Goal: Task Accomplishment & Management: Use online tool/utility

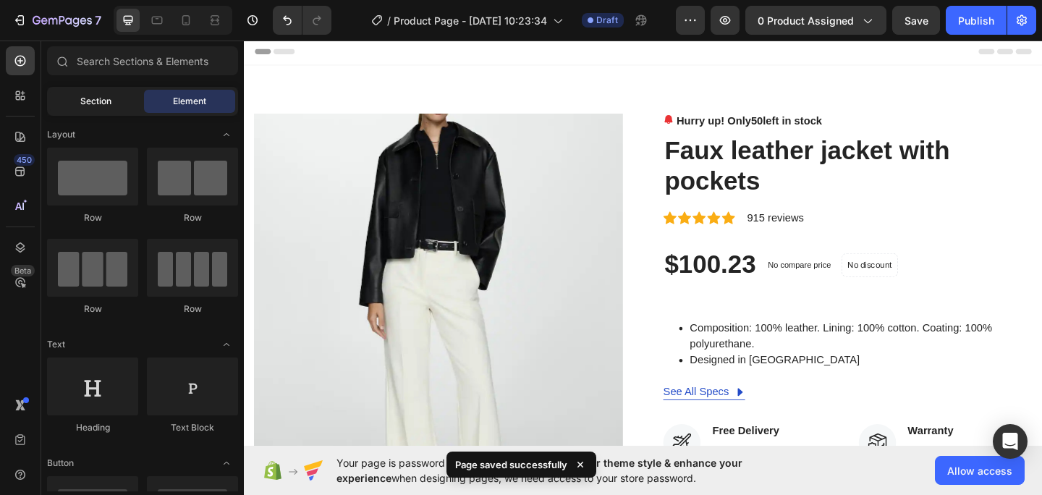
click at [105, 111] on div "Section" at bounding box center [95, 101] width 91 height 23
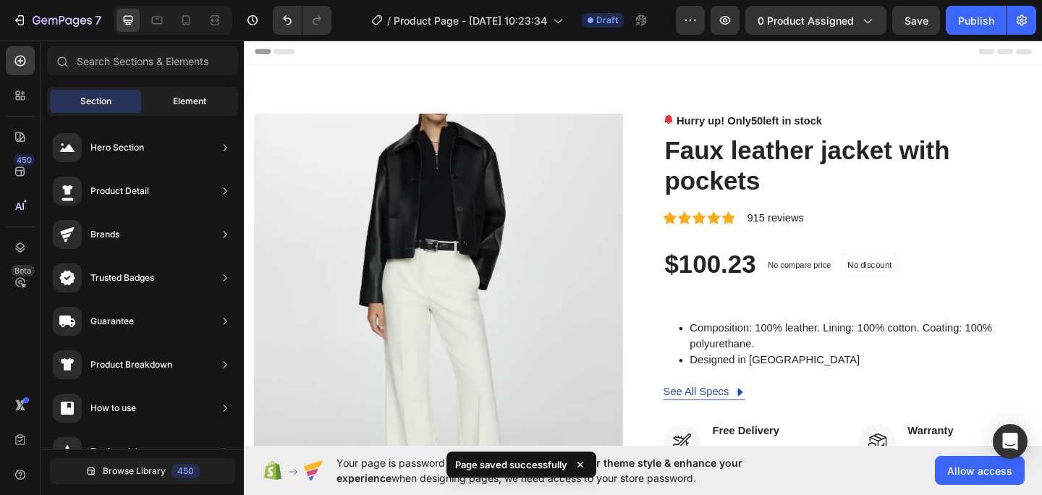
click at [203, 97] on span "Element" at bounding box center [189, 101] width 33 height 13
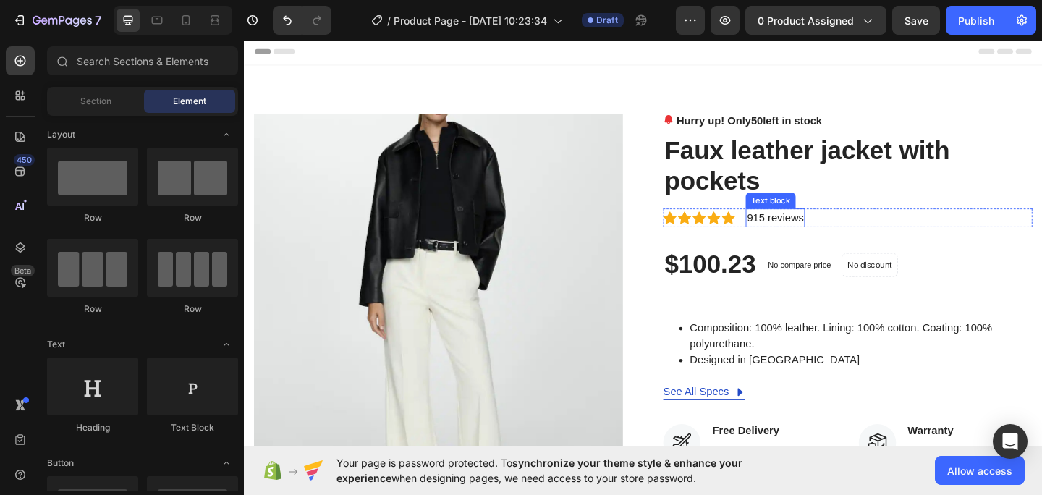
click at [802, 229] on p "915 reviews" at bounding box center [822, 233] width 62 height 17
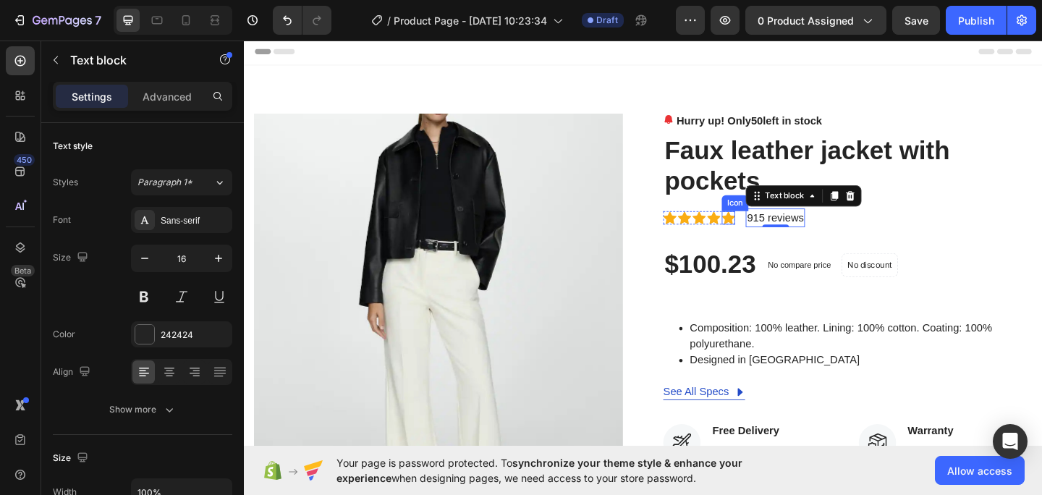
click at [770, 230] on icon at bounding box center [771, 234] width 14 height 14
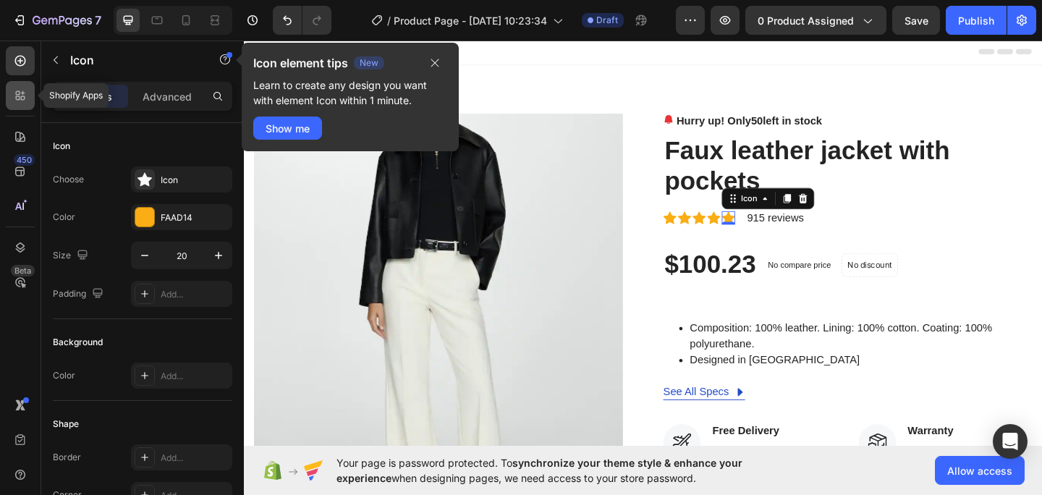
click at [14, 104] on div at bounding box center [20, 95] width 29 height 29
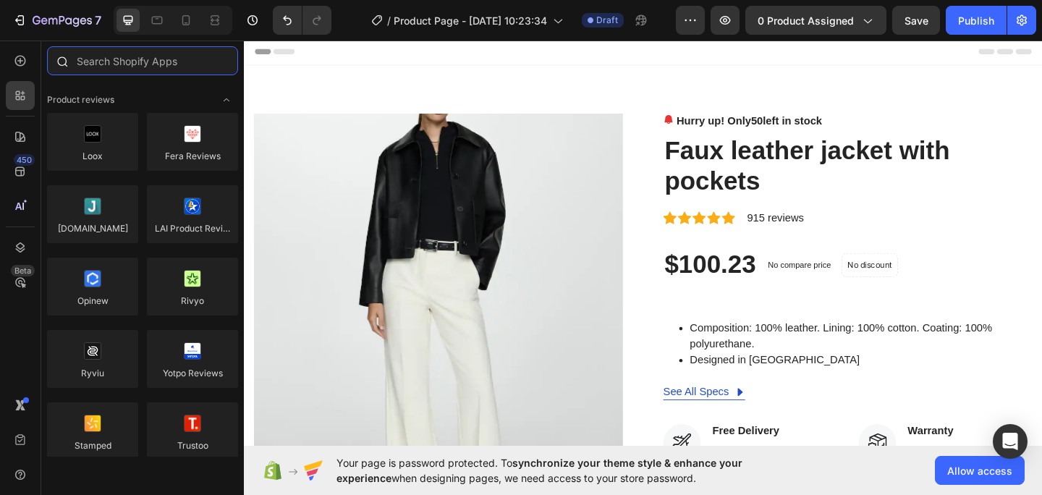
click at [139, 53] on input "text" at bounding box center [142, 60] width 191 height 29
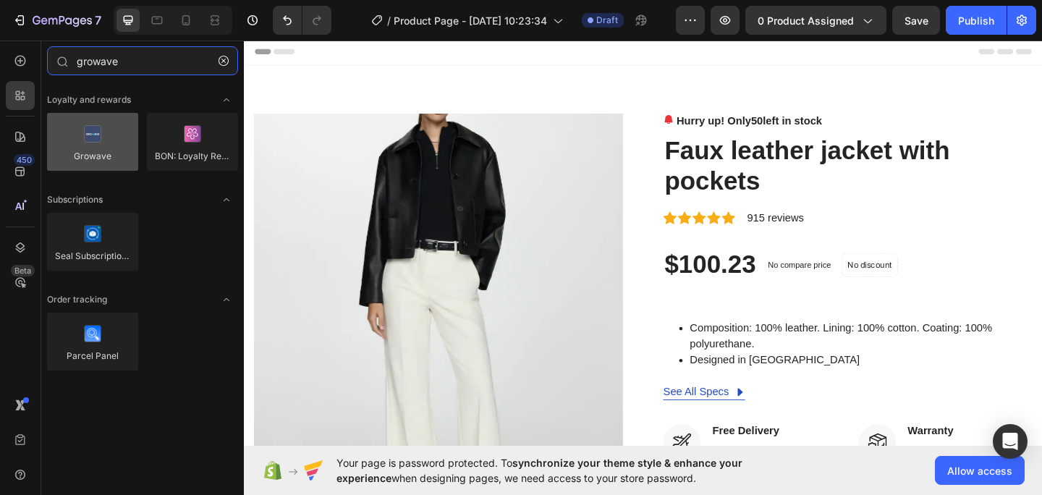
type input "growave"
click at [103, 148] on div at bounding box center [92, 142] width 91 height 58
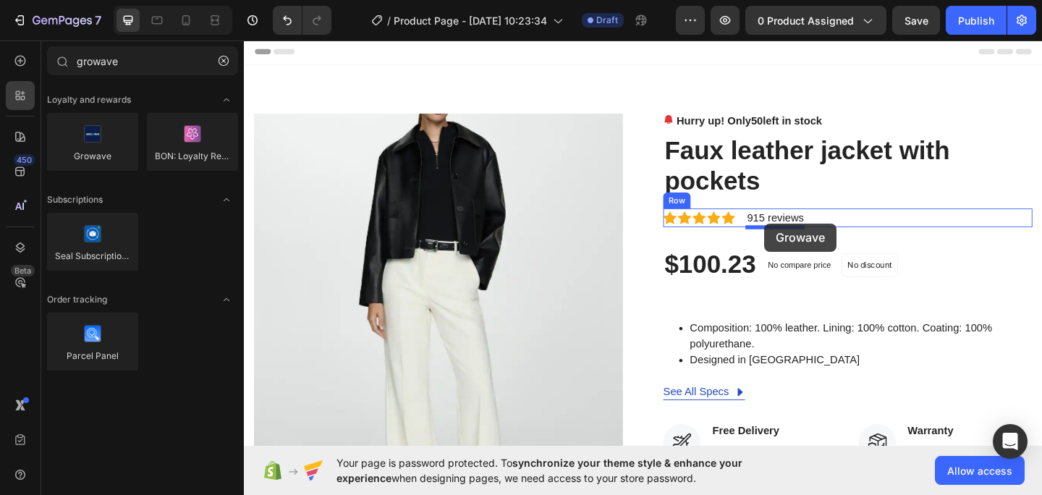
drag, startPoint x: 347, startPoint y: 186, endPoint x: 810, endPoint y: 240, distance: 466.4
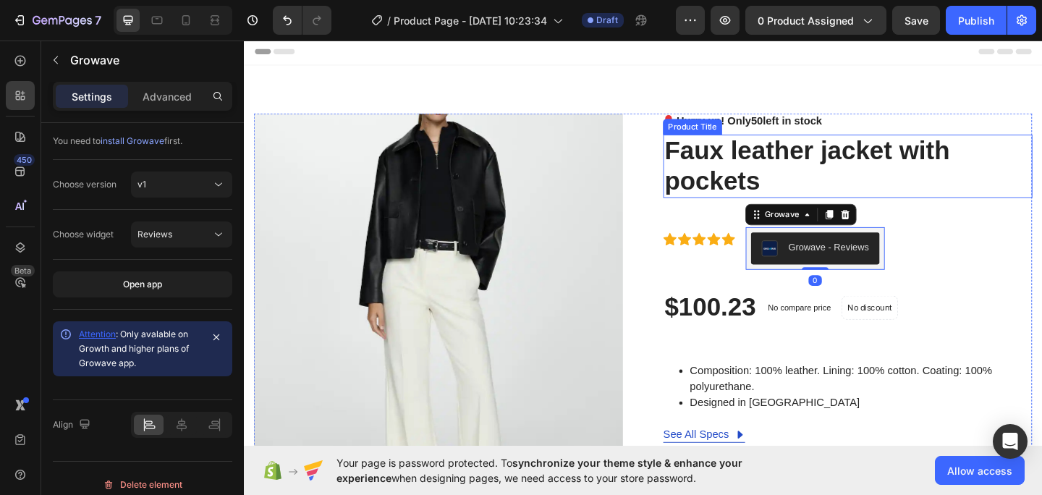
click at [1042, 208] on h2 "Faux leather jacket with pockets" at bounding box center [901, 177] width 402 height 69
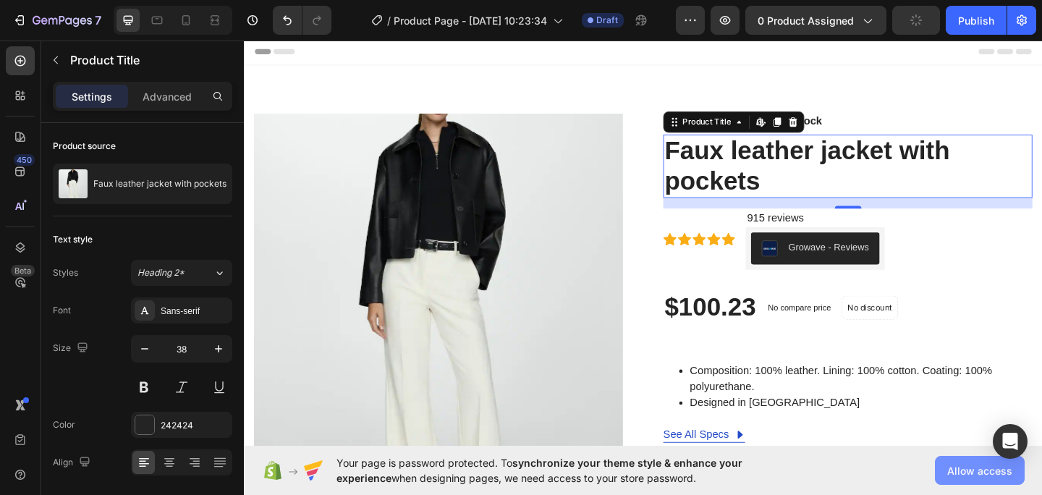
click at [969, 467] on span "Allow access" at bounding box center [980, 470] width 65 height 15
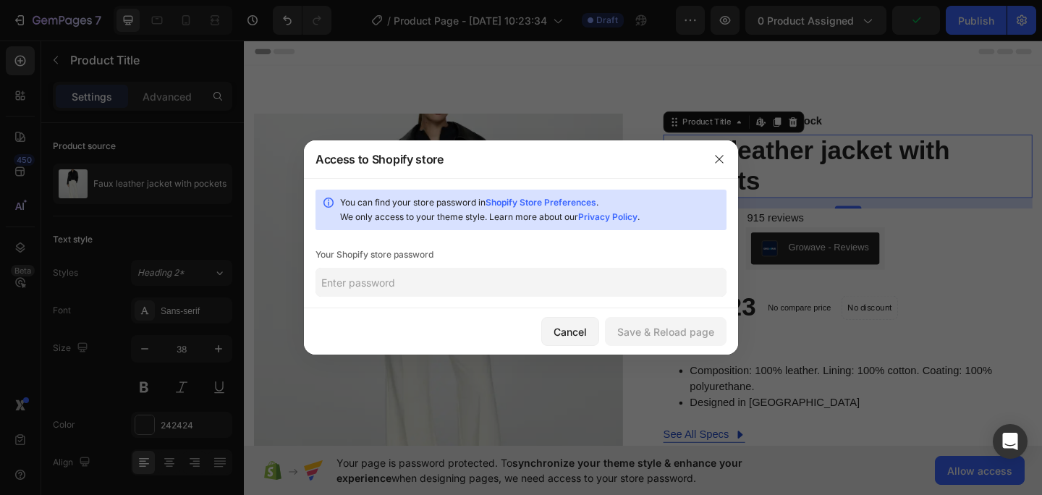
click at [477, 283] on input "text" at bounding box center [521, 282] width 411 height 29
type input "1"
click at [665, 341] on button "Save & Reload page" at bounding box center [666, 331] width 122 height 29
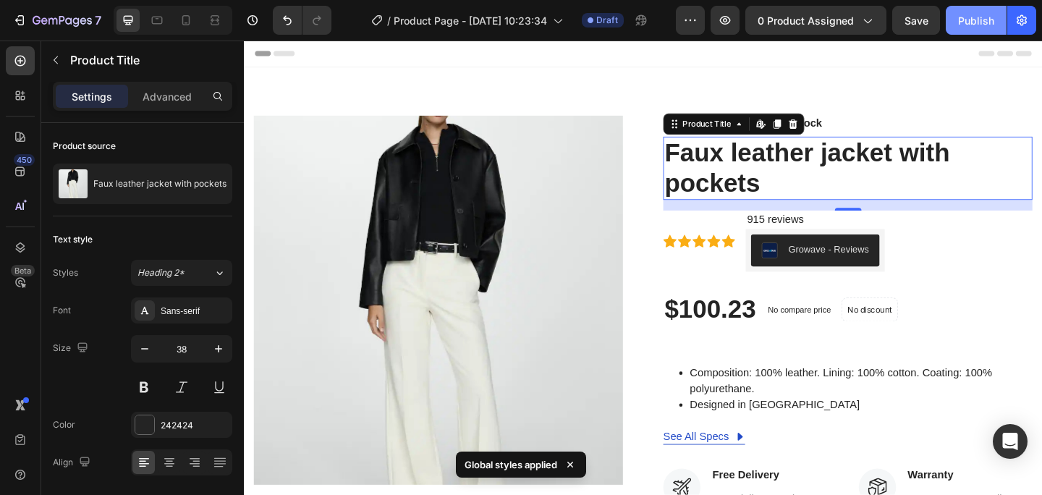
click at [970, 33] on button "Publish" at bounding box center [976, 20] width 61 height 29
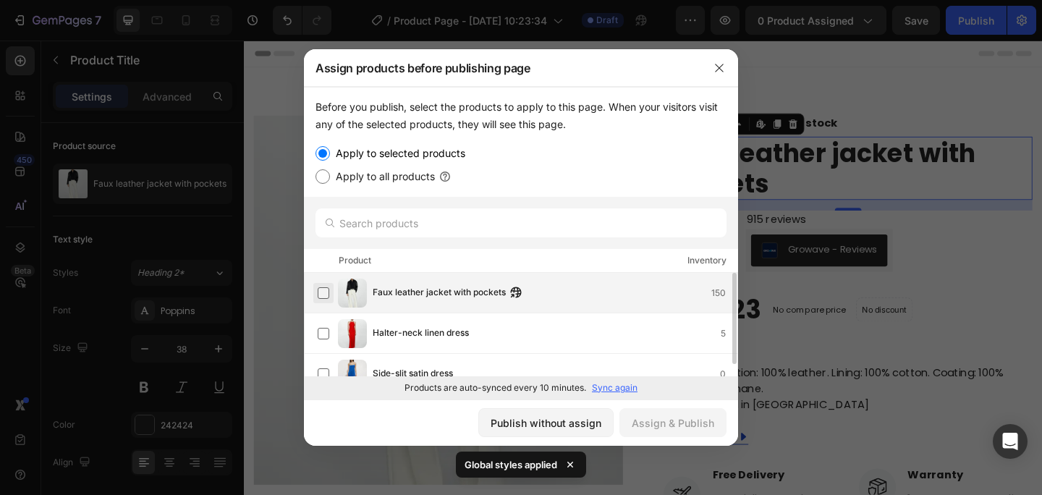
click at [326, 295] on label at bounding box center [324, 293] width 12 height 12
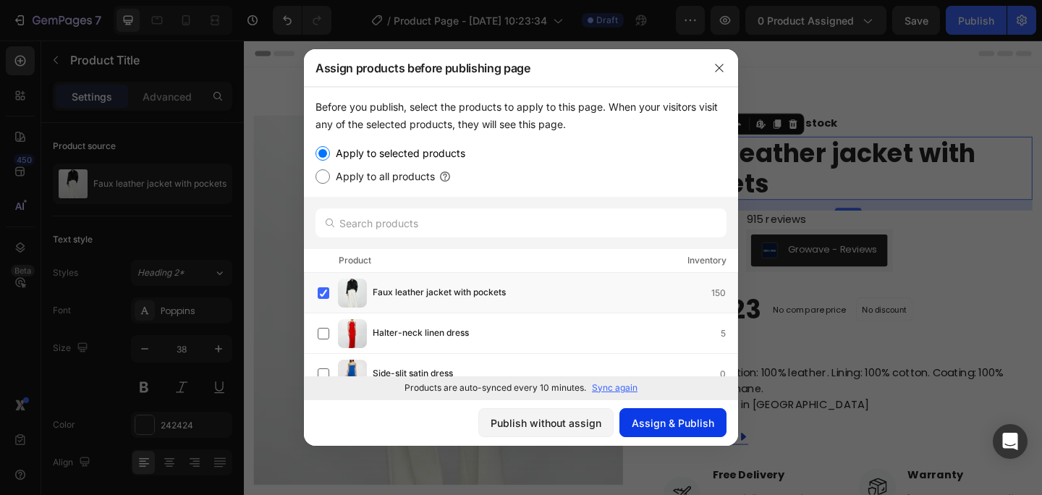
click at [675, 424] on div "Assign & Publish" at bounding box center [673, 423] width 83 height 15
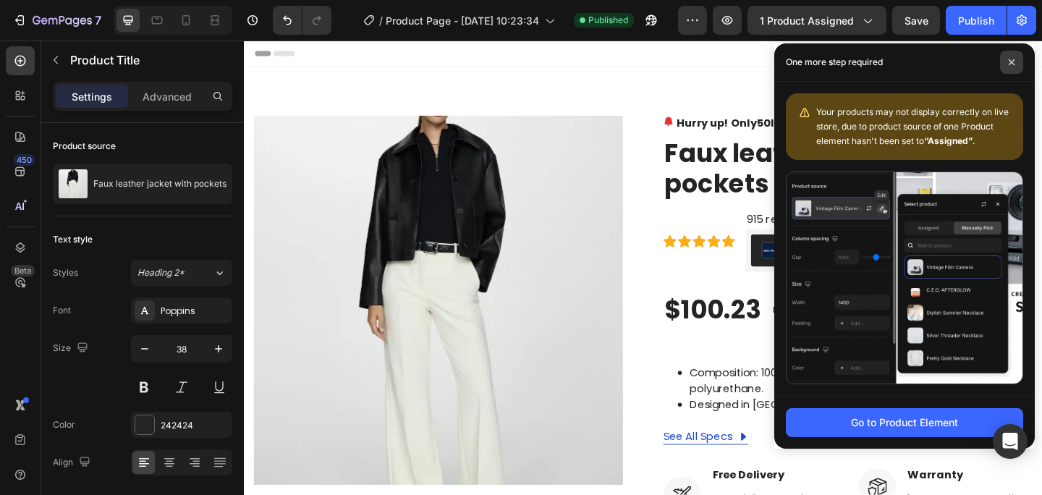
click at [1013, 69] on span at bounding box center [1011, 62] width 23 height 23
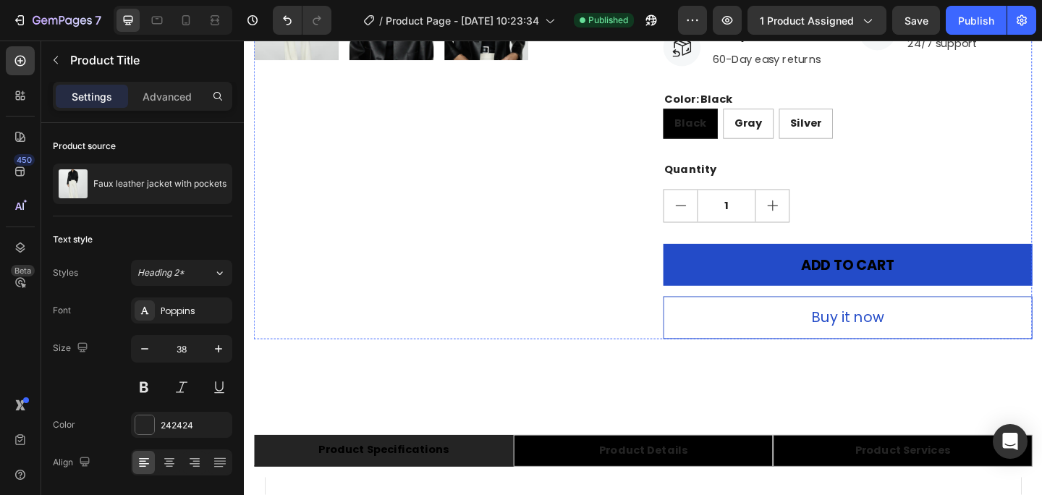
scroll to position [571, 0]
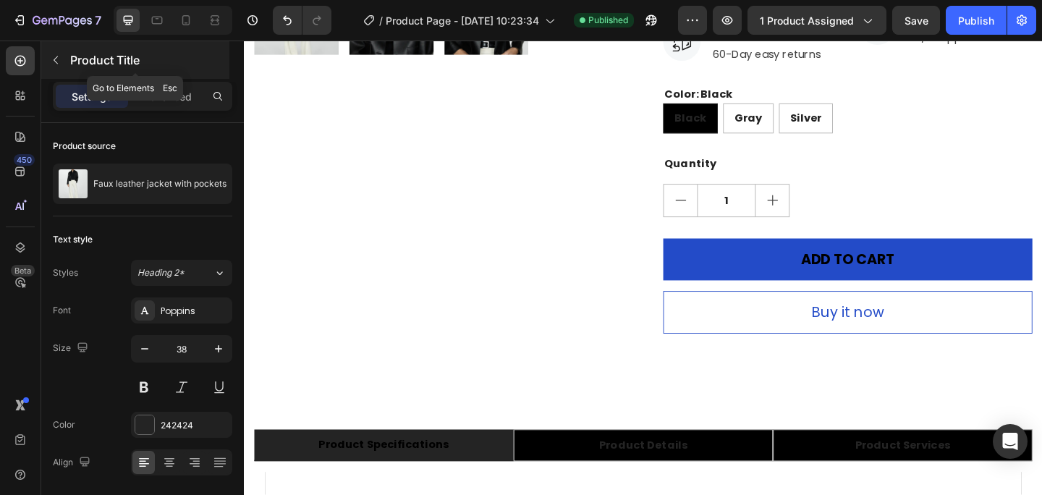
click at [55, 49] on button "button" at bounding box center [55, 60] width 23 height 23
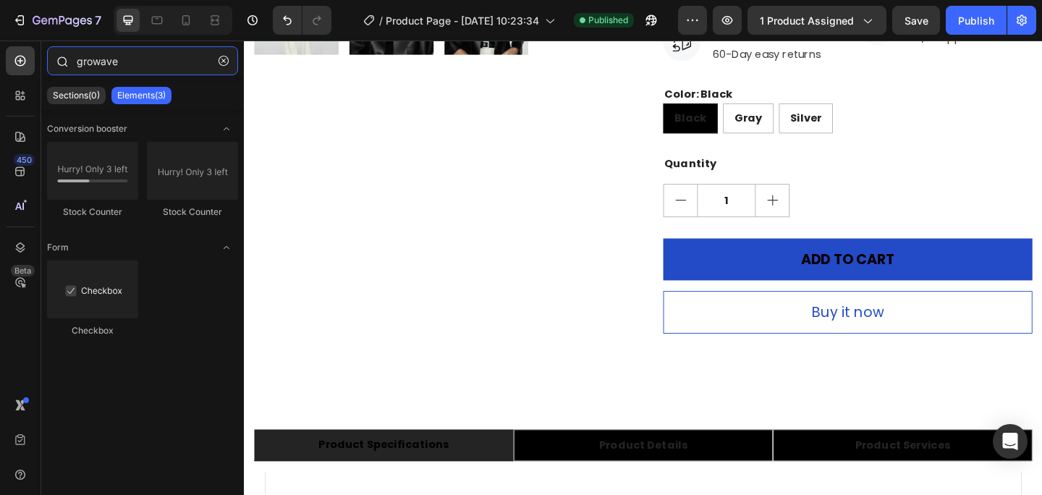
click at [129, 64] on input "growave" at bounding box center [142, 60] width 191 height 29
click at [28, 102] on div at bounding box center [20, 95] width 29 height 29
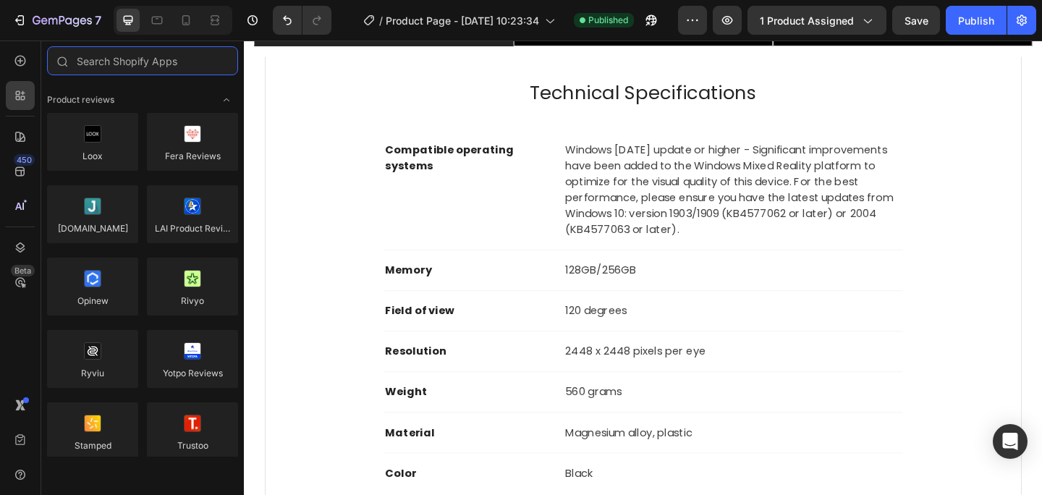
scroll to position [636, 0]
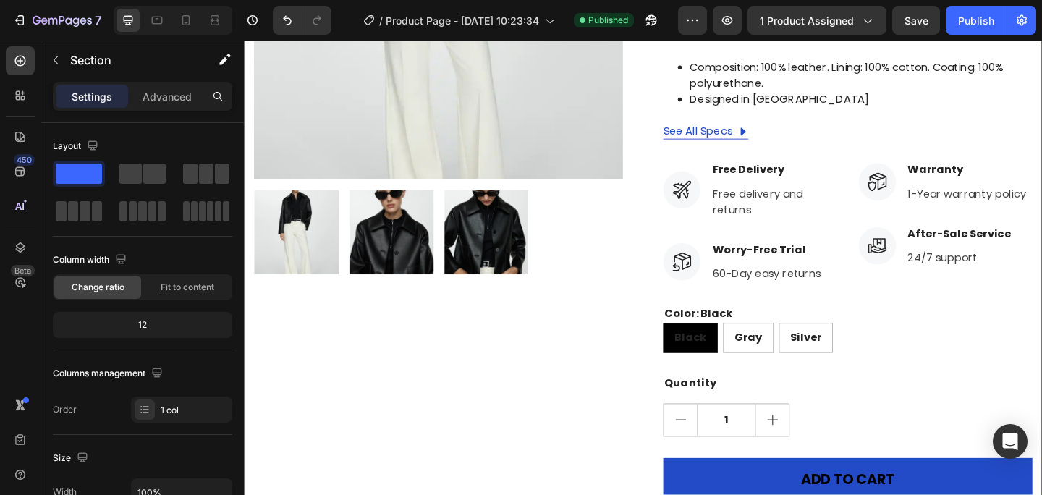
scroll to position [295, 0]
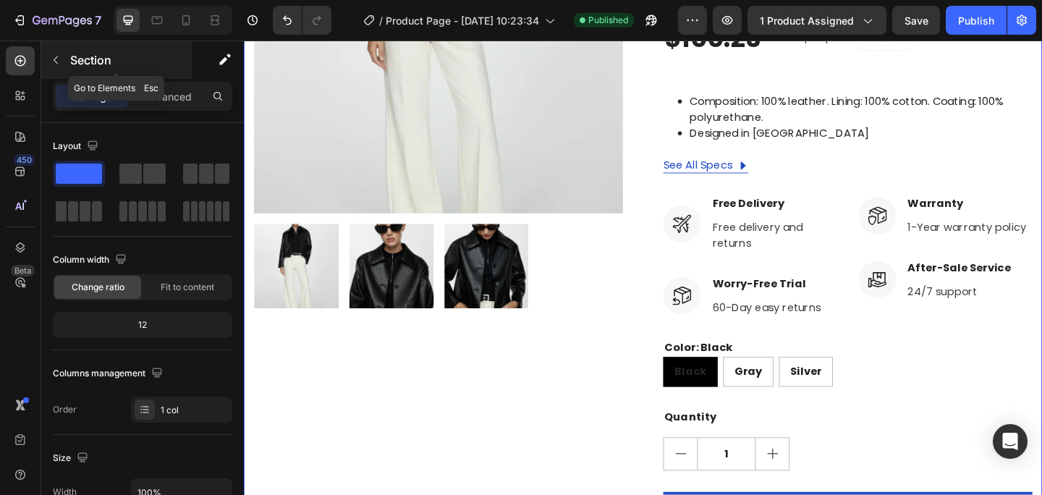
click at [51, 58] on icon "button" at bounding box center [56, 60] width 12 height 12
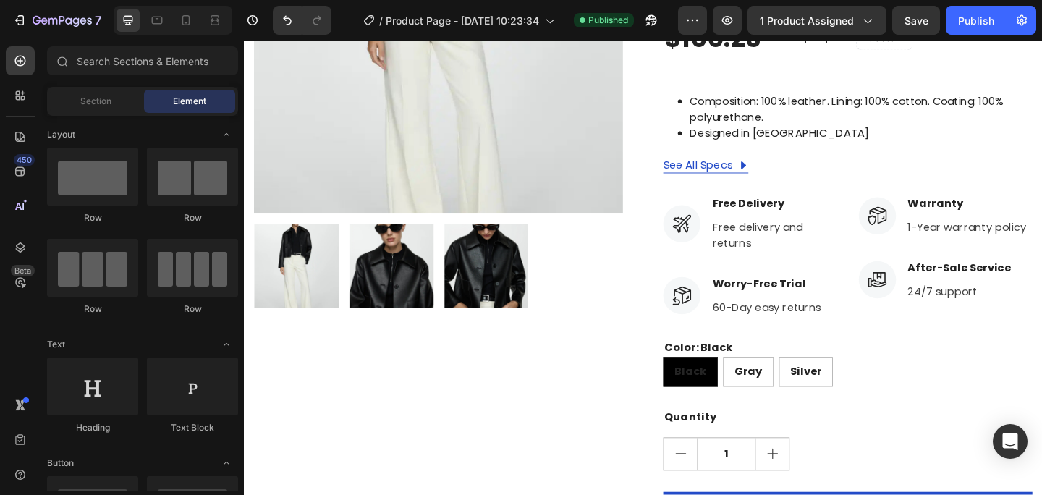
click at [16, 115] on div "450 Beta" at bounding box center [20, 218] width 29 height 345
click at [16, 95] on icon at bounding box center [20, 95] width 14 height 14
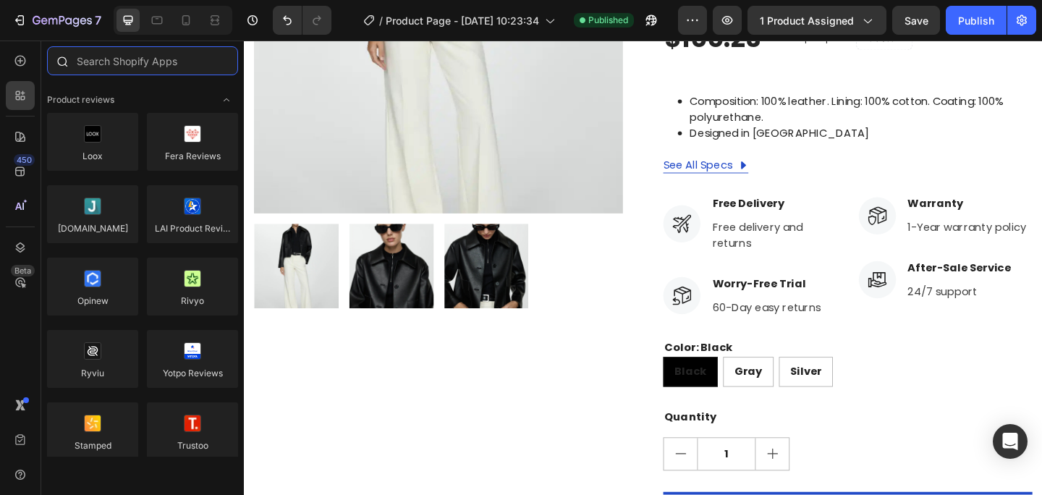
click at [101, 64] on input "text" at bounding box center [142, 60] width 191 height 29
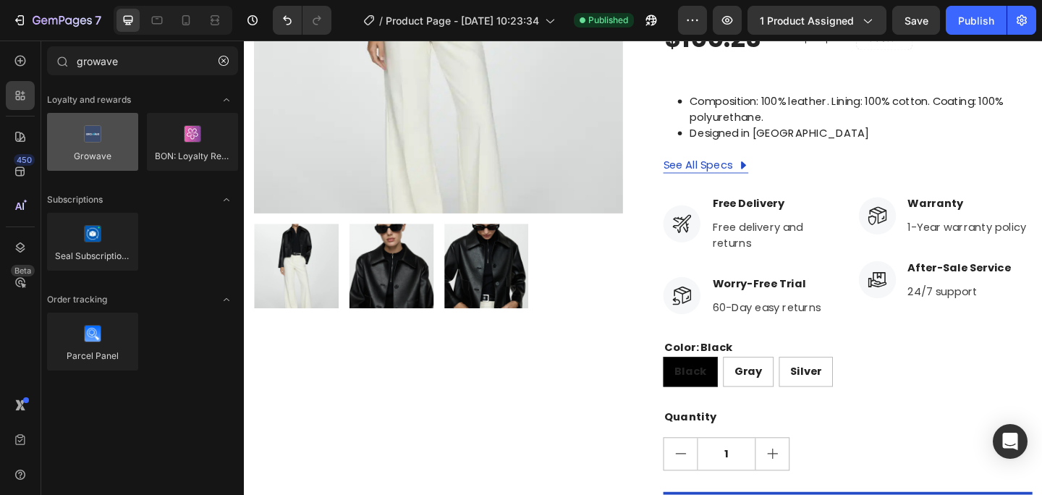
click at [99, 151] on div at bounding box center [92, 142] width 91 height 58
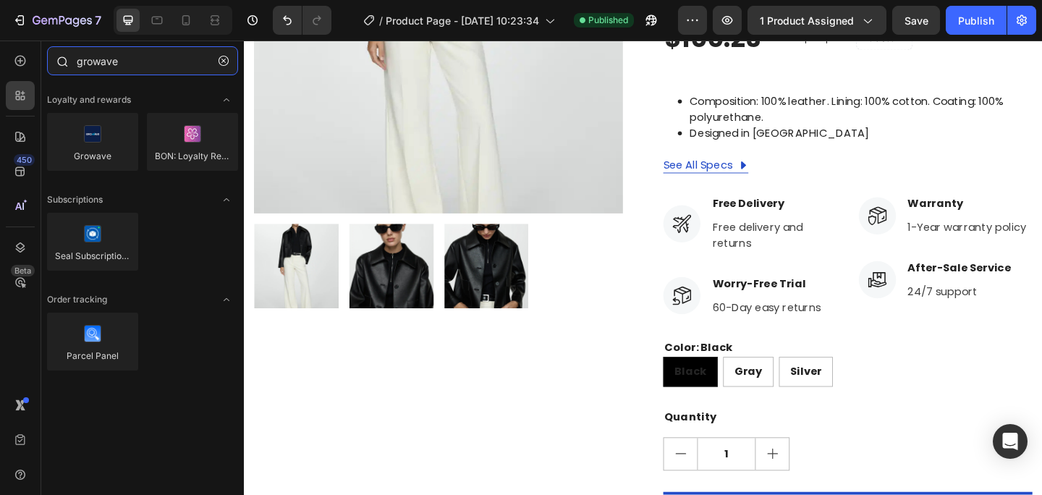
click at [131, 69] on input "growave" at bounding box center [142, 60] width 191 height 29
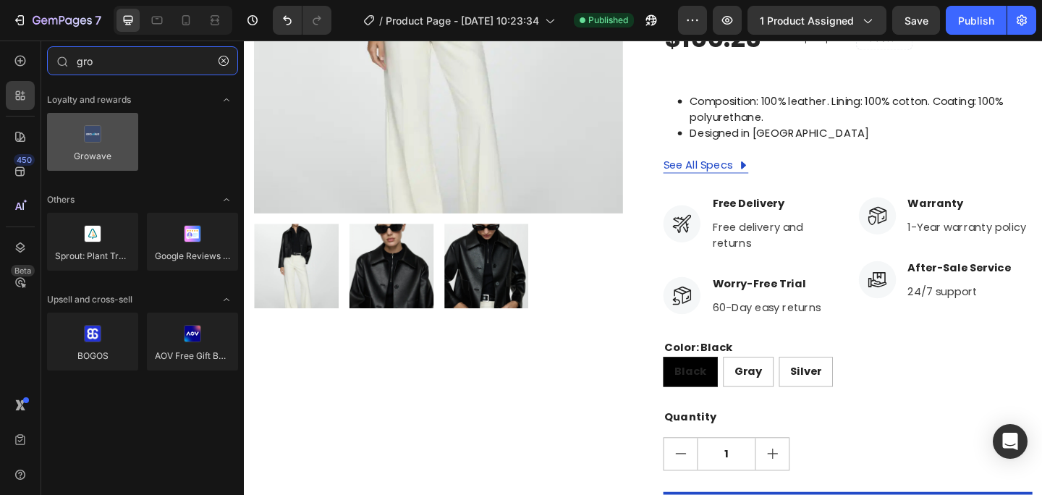
type input "gro"
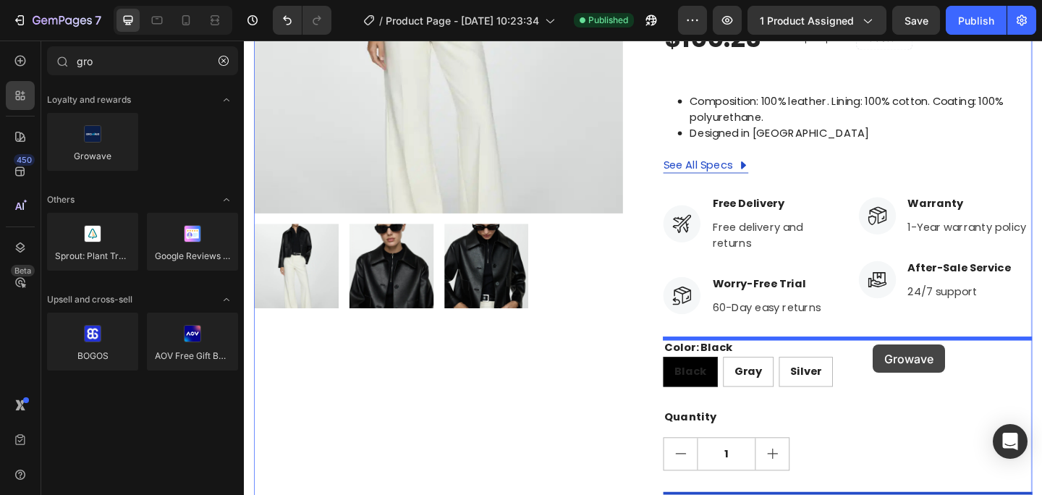
drag, startPoint x: 354, startPoint y: 180, endPoint x: 928, endPoint y: 371, distance: 605.3
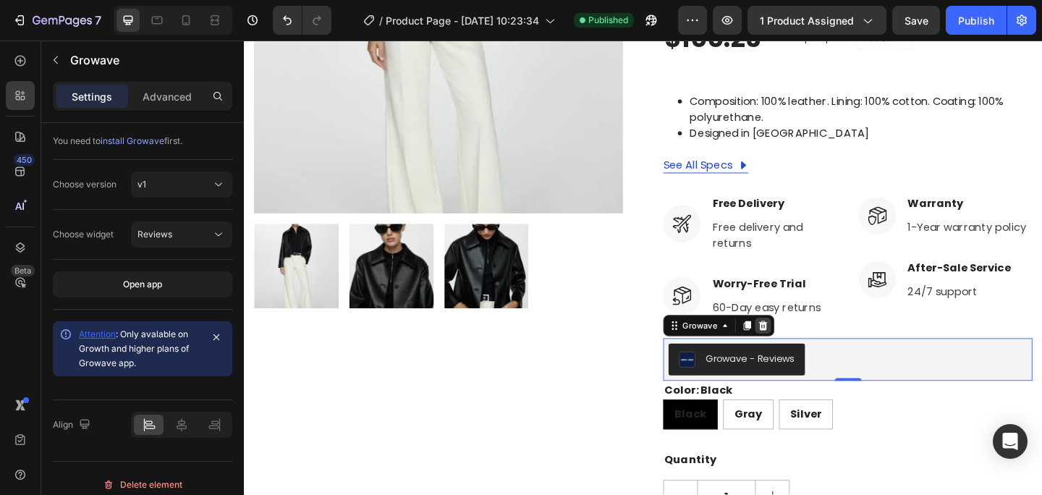
click at [809, 347] on icon at bounding box center [808, 351] width 9 height 10
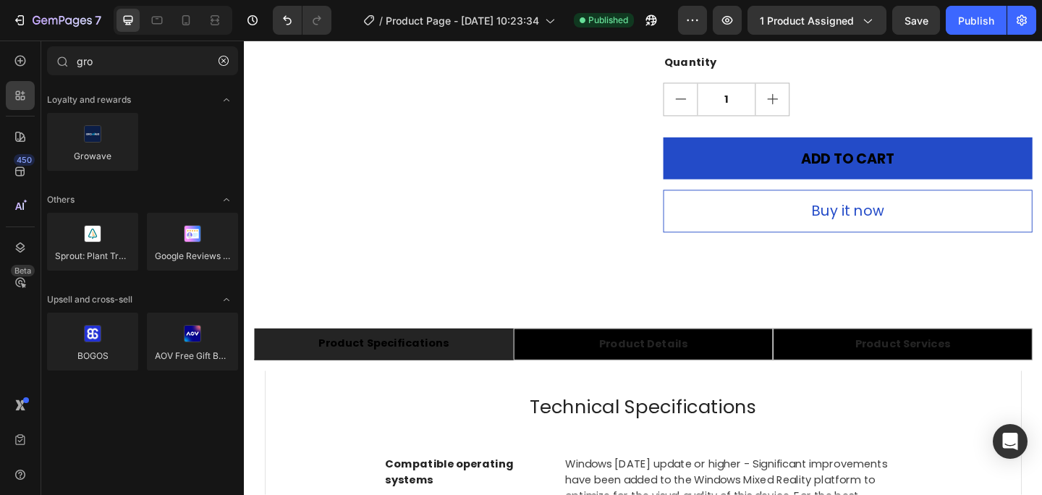
scroll to position [660, 0]
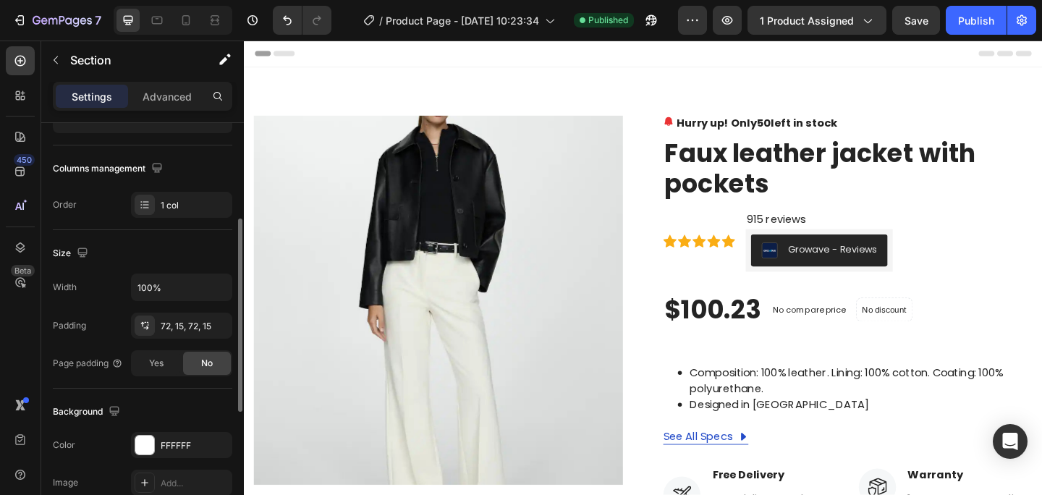
scroll to position [0, 0]
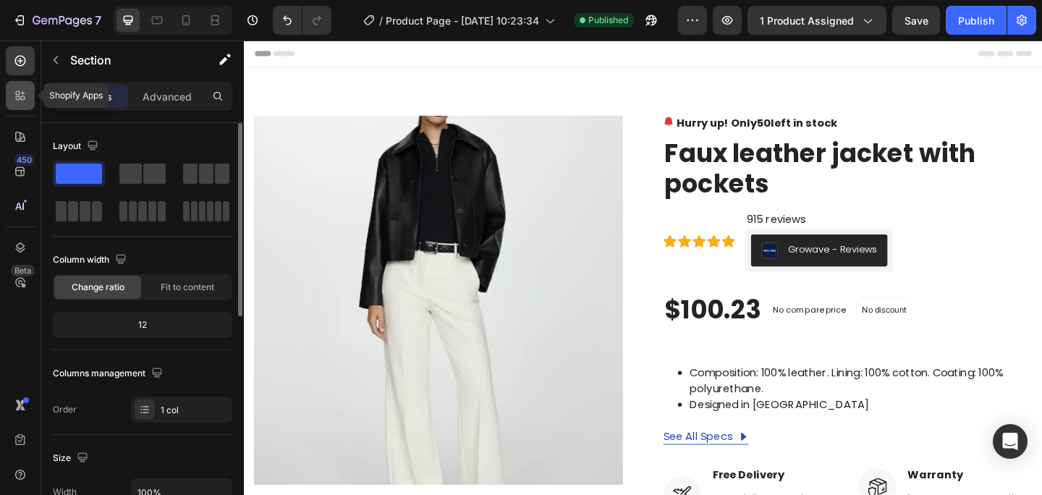
click at [21, 109] on div at bounding box center [20, 95] width 29 height 29
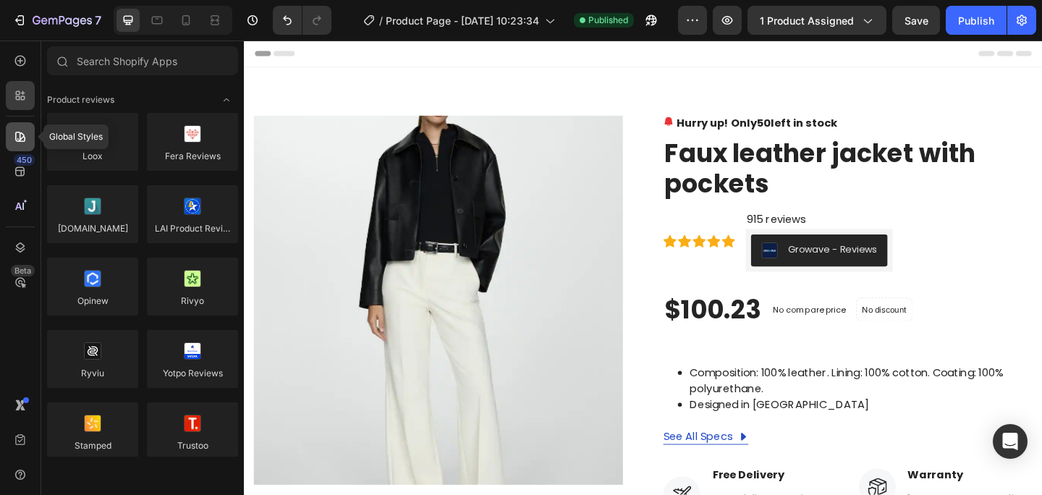
click at [28, 138] on div at bounding box center [20, 136] width 29 height 29
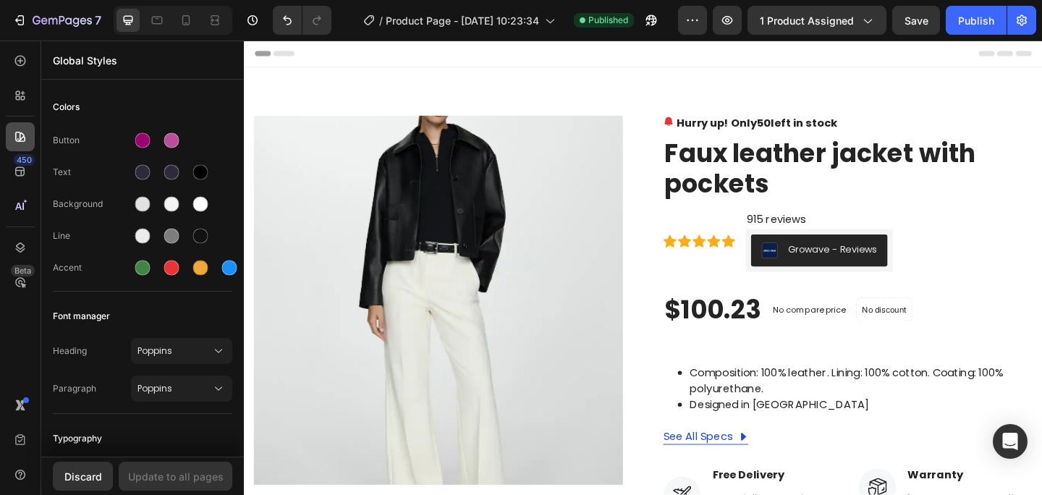
click at [30, 133] on div at bounding box center [20, 136] width 29 height 29
click at [30, 110] on div "450 Beta" at bounding box center [20, 218] width 29 height 345
click at [30, 106] on div at bounding box center [20, 95] width 29 height 29
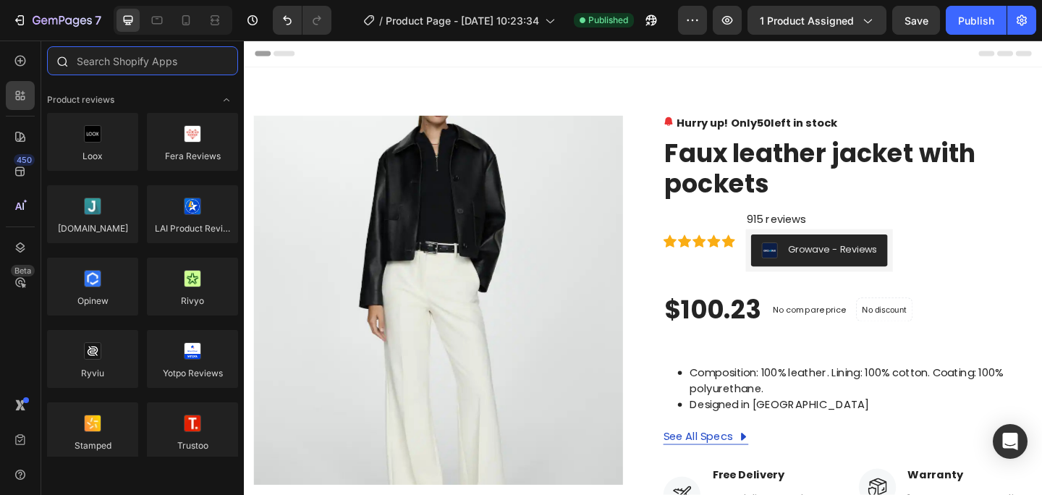
click at [141, 54] on input "text" at bounding box center [142, 60] width 191 height 29
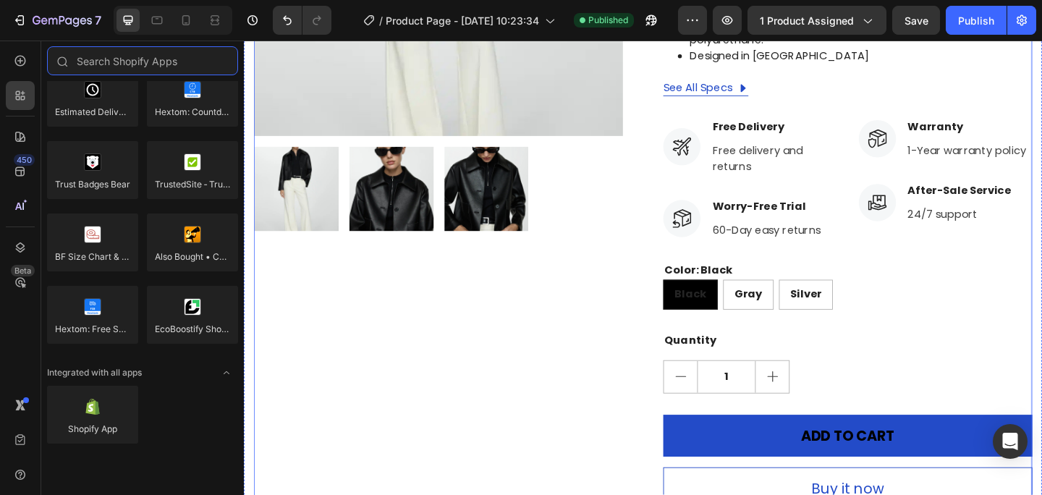
scroll to position [516, 0]
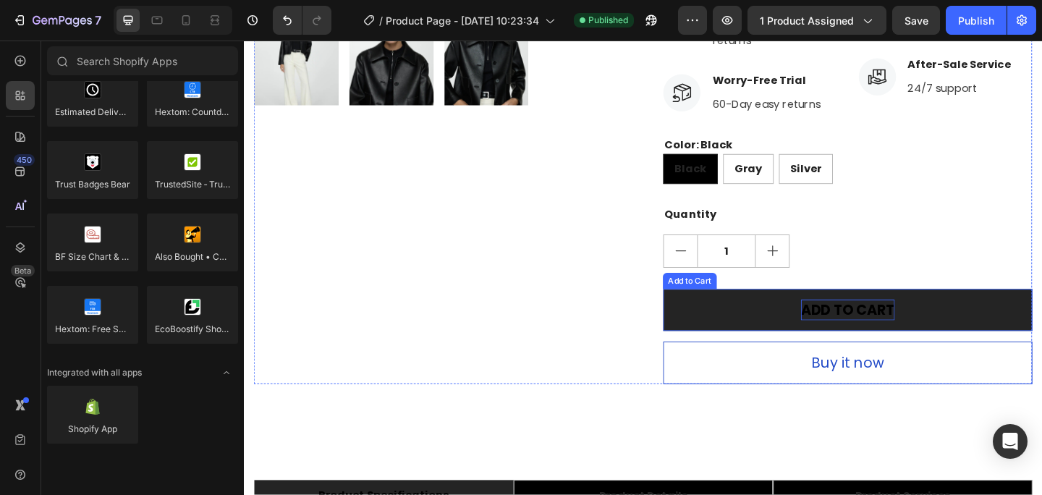
click at [893, 343] on div "ADD TO CART" at bounding box center [901, 334] width 102 height 23
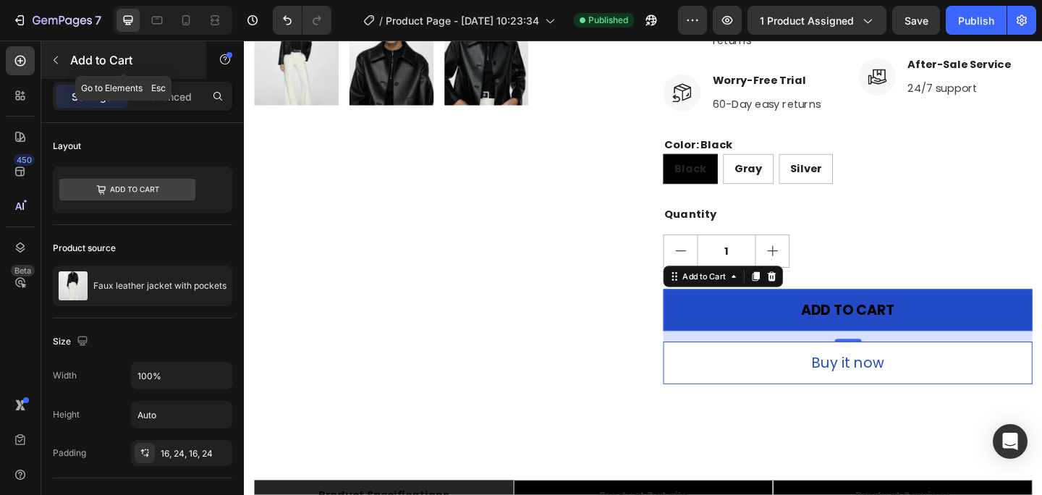
click at [59, 57] on icon "button" at bounding box center [56, 60] width 12 height 12
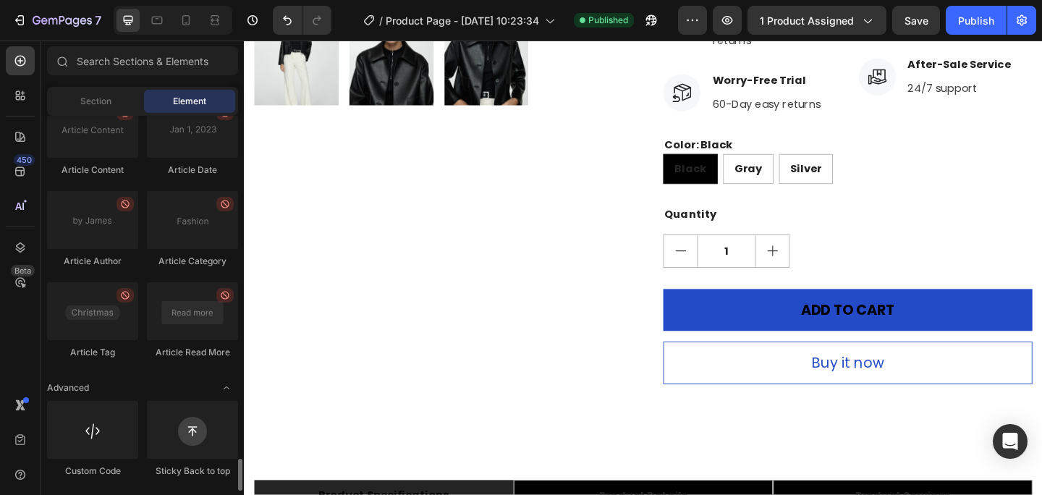
scroll to position [4011, 0]
